Goal: Task Accomplishment & Management: Manage account settings

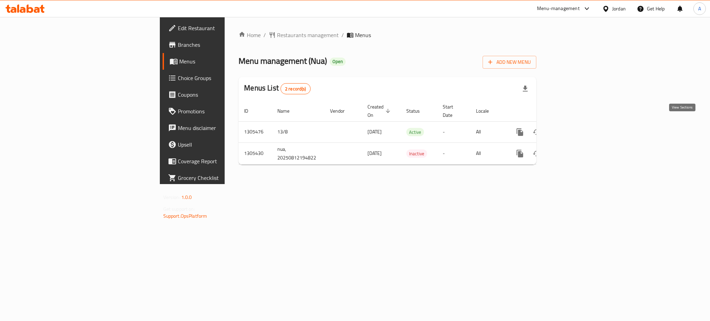
click at [573, 129] on icon "enhanced table" at bounding box center [570, 132] width 6 height 6
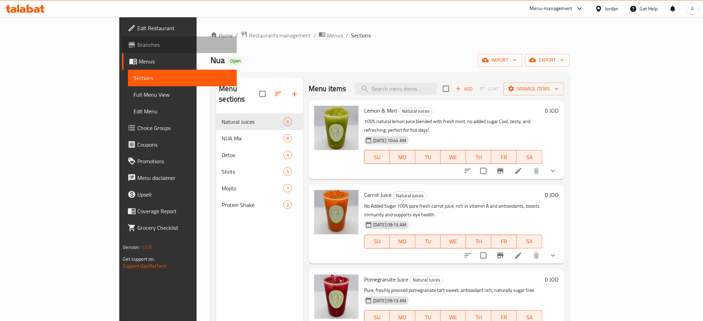
click at [137, 46] on span "Branches" at bounding box center [184, 45] width 94 height 8
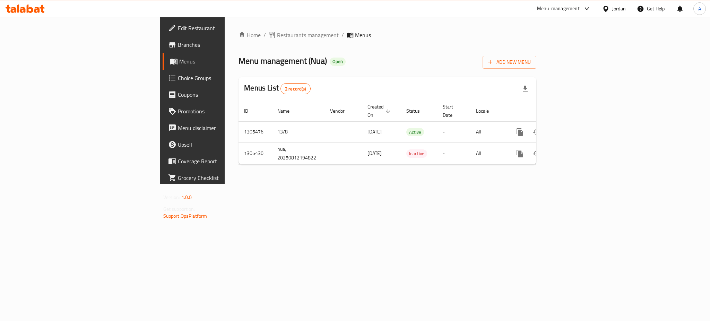
click at [225, 152] on div "Home / Restaurants management / Menus Menu management ( Nua ) Open Add New Menu…" at bounding box center [388, 100] width 326 height 167
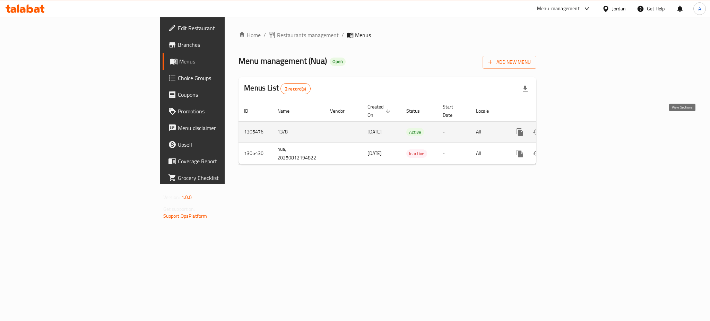
click at [574, 128] on icon "enhanced table" at bounding box center [570, 132] width 8 height 8
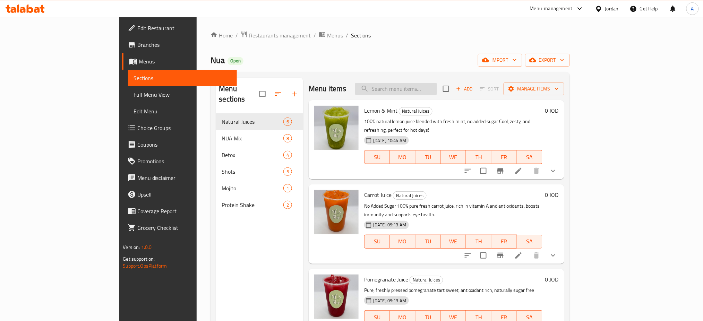
click at [437, 84] on input "search" at bounding box center [396, 89] width 82 height 12
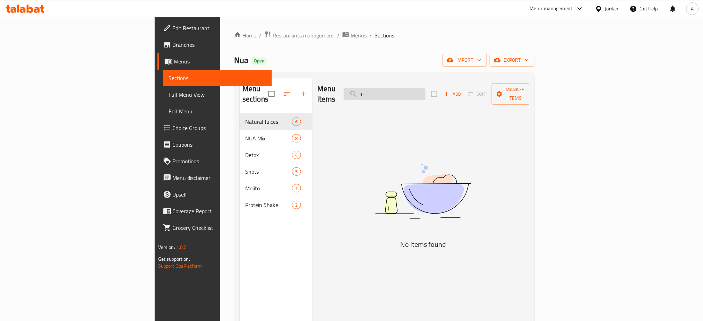
type input "ل"
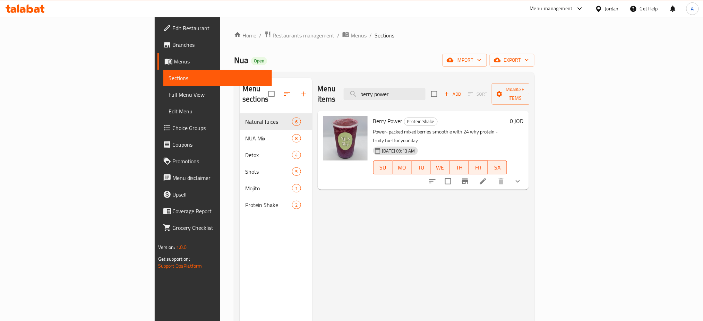
type input "berry power"
click at [493, 175] on li at bounding box center [482, 181] width 19 height 12
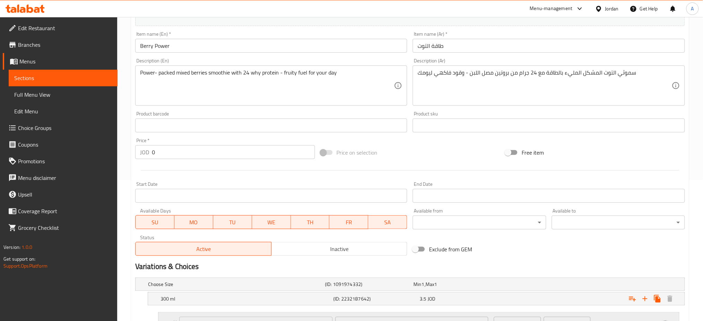
scroll to position [251, 0]
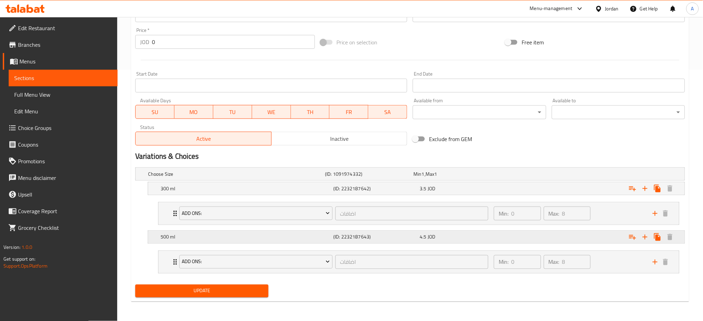
click at [497, 241] on div "4.5 JOD" at bounding box center [462, 237] width 84 height 7
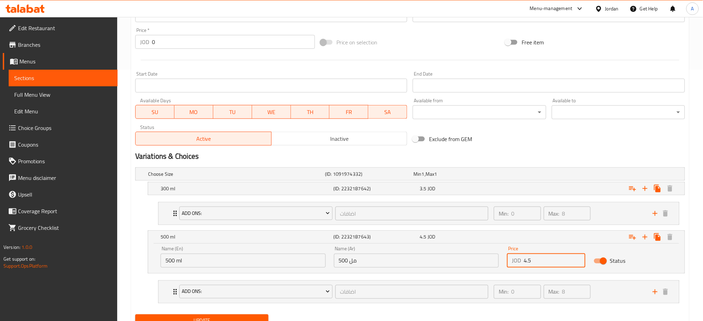
click at [525, 261] on input "4.5" at bounding box center [555, 261] width 62 height 14
type input "5.5"
click at [243, 318] on span "Update" at bounding box center [202, 321] width 122 height 9
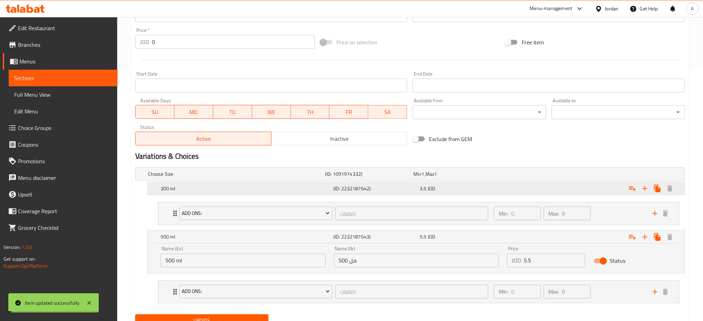
click at [485, 190] on div "3.5 JOD" at bounding box center [462, 188] width 84 height 7
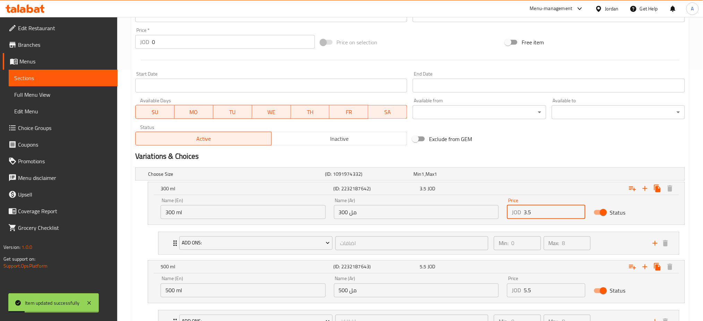
click at [525, 211] on input "3.5" at bounding box center [555, 212] width 62 height 14
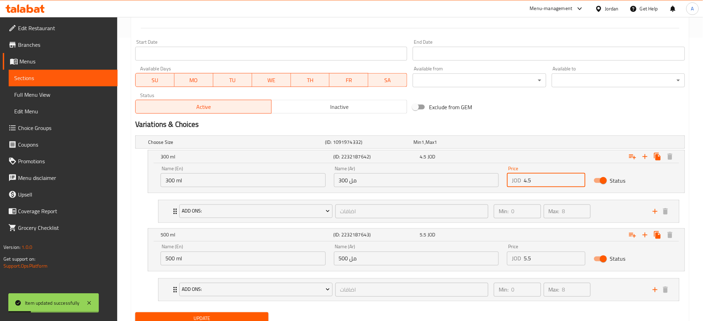
scroll to position [311, 0]
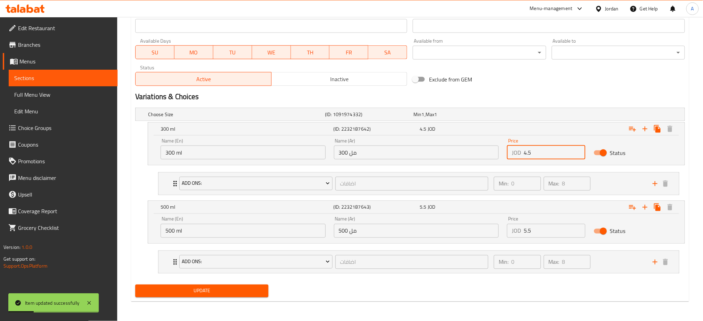
type input "4.5"
click at [235, 291] on span "Update" at bounding box center [202, 291] width 122 height 9
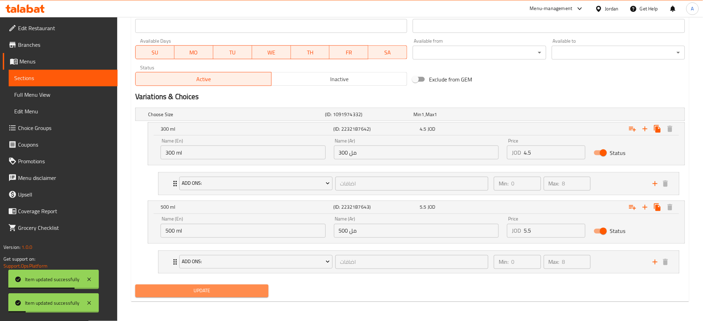
click at [251, 290] on span "Update" at bounding box center [202, 291] width 122 height 9
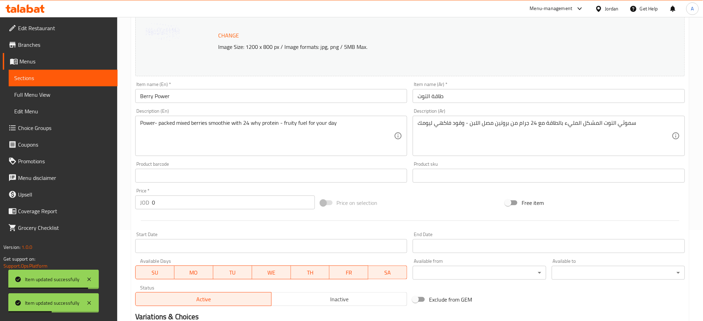
scroll to position [0, 0]
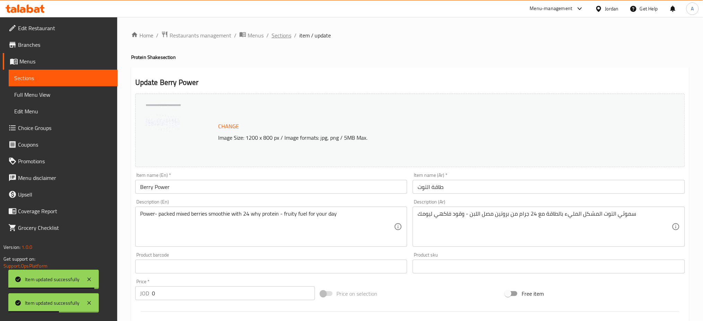
click at [279, 31] on span "Sections" at bounding box center [282, 35] width 20 height 8
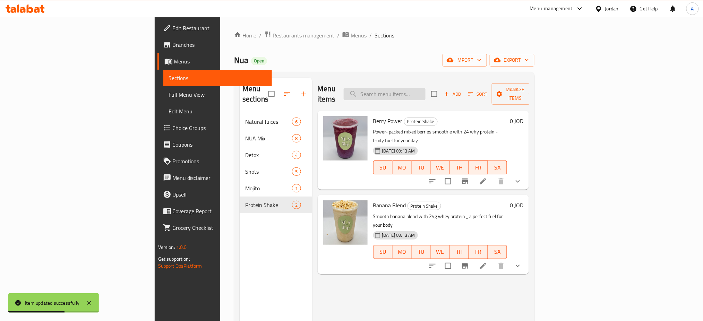
click at [425, 88] on input "search" at bounding box center [385, 94] width 82 height 12
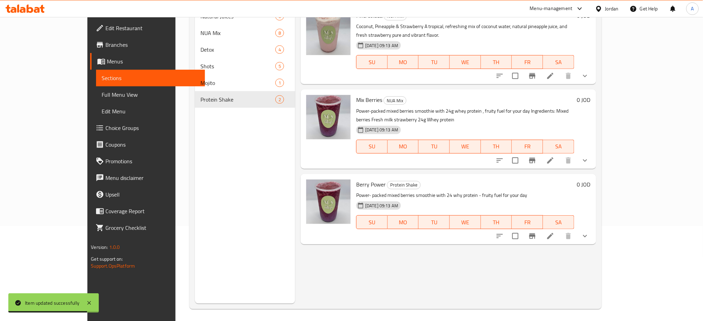
scroll to position [97, 0]
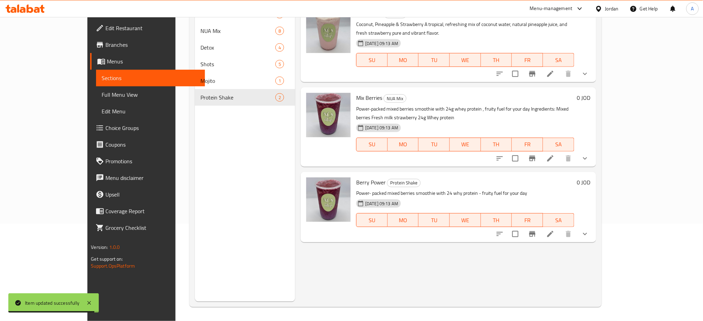
type input "mix"
click at [554, 154] on icon at bounding box center [550, 158] width 8 height 8
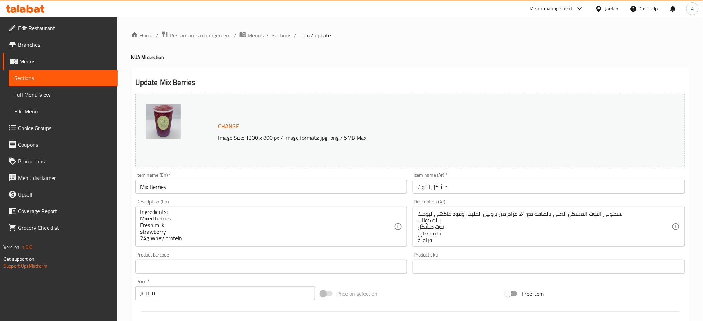
scroll to position [46, 0]
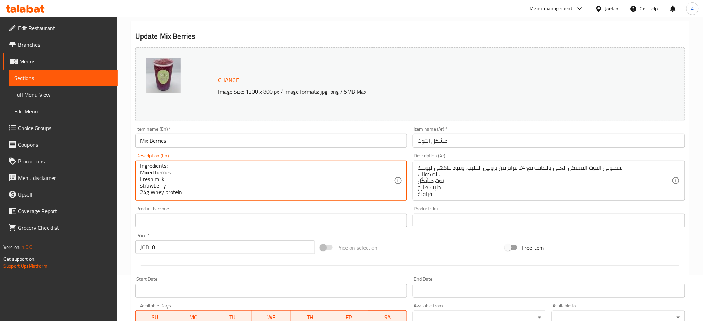
drag, startPoint x: 186, startPoint y: 192, endPoint x: 71, endPoint y: 190, distance: 115.5
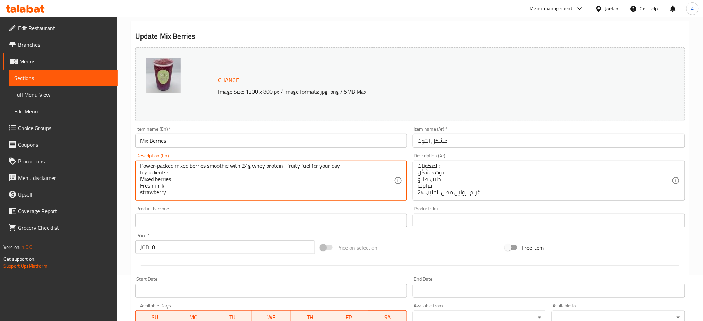
type textarea "Power-packed mixed berries smoothie with 24g whey protein , fruity fuel for you…"
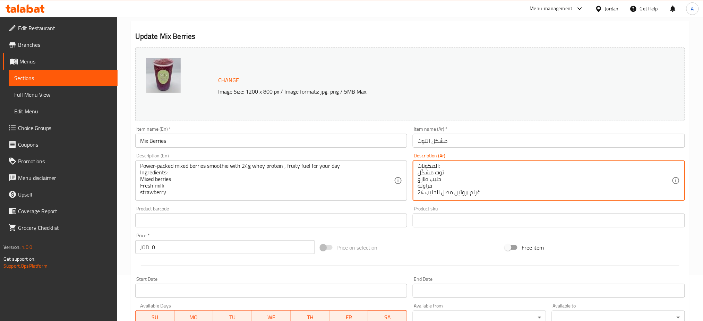
drag, startPoint x: 433, startPoint y: 200, endPoint x: 373, endPoint y: 202, distance: 59.3
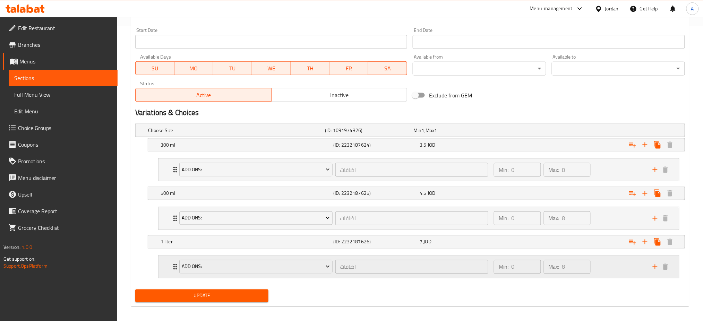
scroll to position [300, 0]
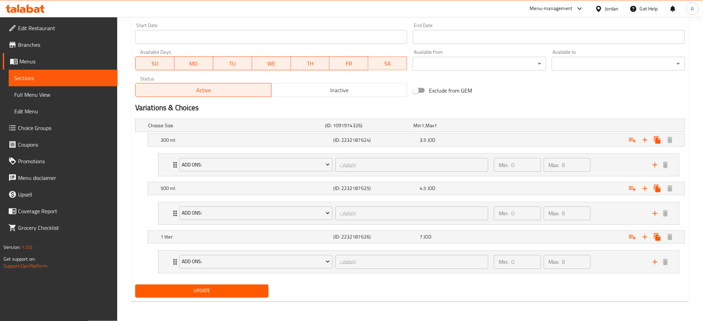
type textarea "سموثي التوت المشكّل الغني بالطاقة مع 24 غرام من بروتين الحليب, وقود فاكهي ليومك…"
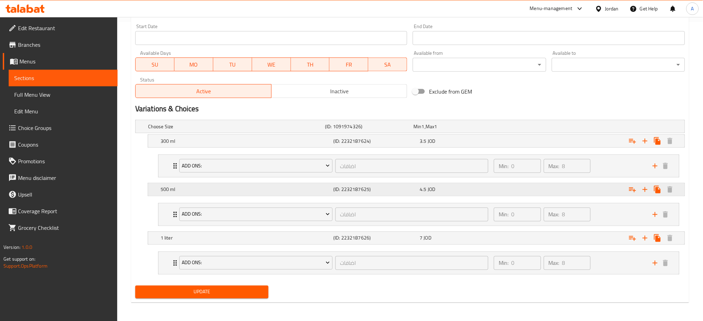
click at [481, 196] on div "500 ml (ID: 2232187625) 4.5 JOD" at bounding box center [418, 189] width 518 height 15
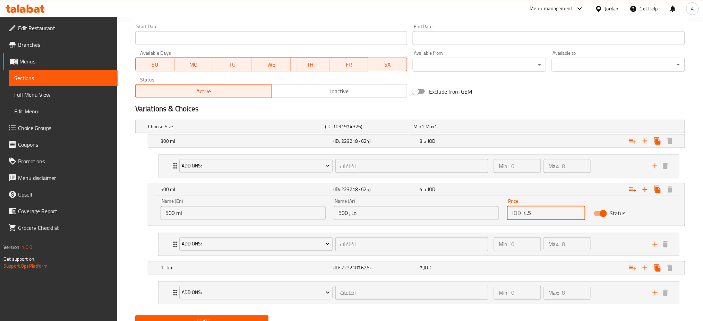
drag, startPoint x: 529, startPoint y: 214, endPoint x: 396, endPoint y: 211, distance: 133.2
click at [396, 211] on div "Name (En) 500 ml Name (En) Name (Ar) 500 مل Name (Ar) Price JOD 4.5 Price Status" at bounding box center [416, 209] width 520 height 29
type input "5"
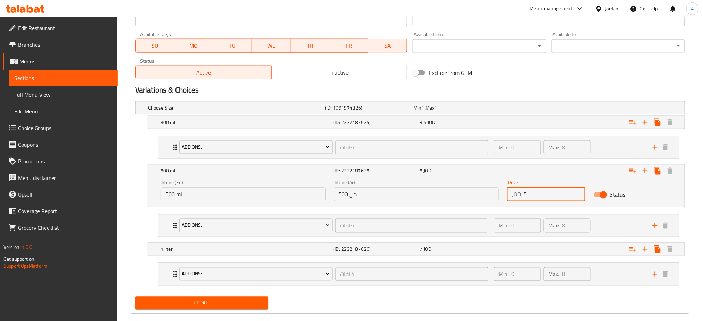
scroll to position [330, 0]
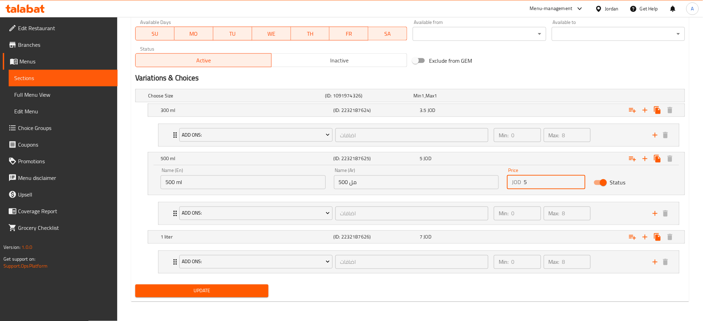
click at [243, 284] on div "Update" at bounding box center [201, 291] width 139 height 18
click at [242, 290] on span "Update" at bounding box center [202, 291] width 122 height 9
click at [239, 292] on span "Update" at bounding box center [202, 291] width 122 height 9
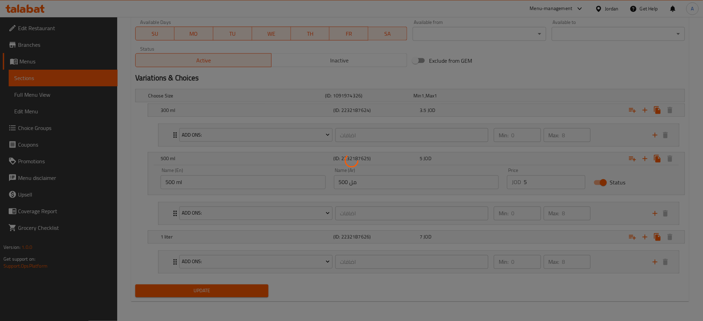
scroll to position [98, 0]
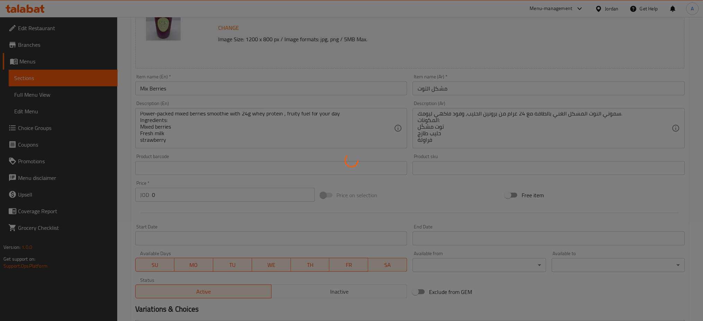
click at [543, 12] on div at bounding box center [351, 160] width 703 height 321
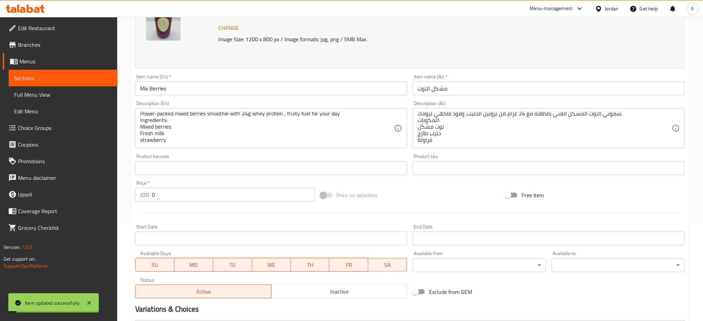
click at [542, 11] on div "Menu-management" at bounding box center [551, 9] width 43 height 8
click at [534, 51] on div "Agent Campaigns Center" at bounding box center [512, 47] width 52 height 8
